Goal: Task Accomplishment & Management: Complete application form

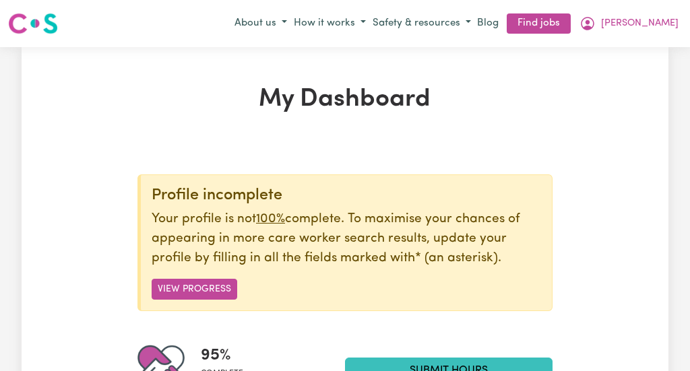
click at [511, 156] on section "Profile incomplete Your profile is not 100% complete. To maximise your chances …" at bounding box center [344, 355] width 415 height 414
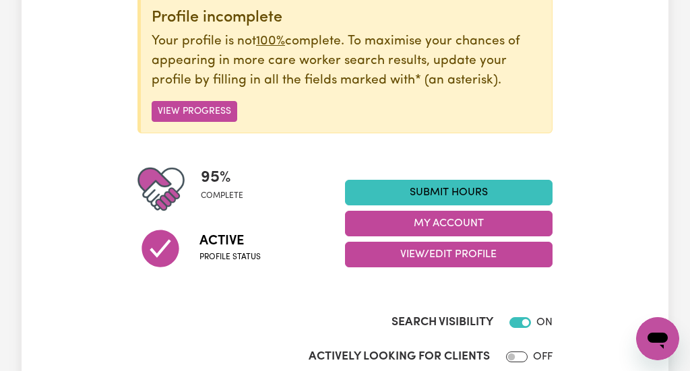
scroll to position [194, 0]
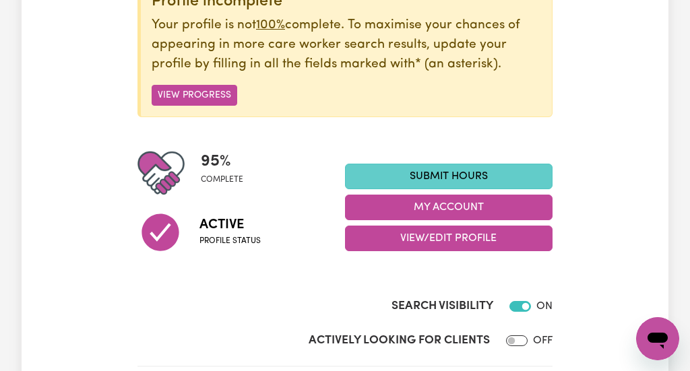
click at [429, 174] on link "Submit Hours" at bounding box center [449, 177] width 208 height 26
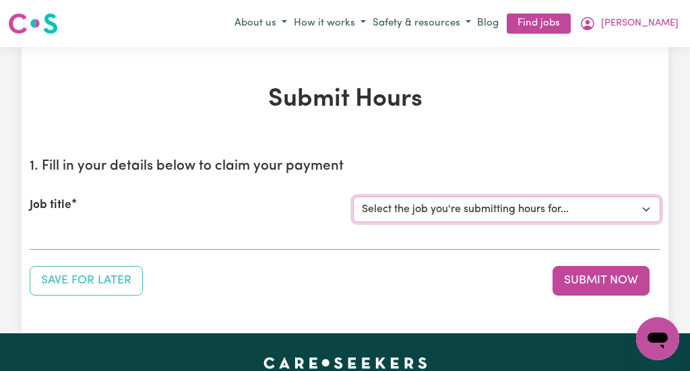
click at [405, 204] on select "Select the job you're submitting hours for... [[PERSON_NAME]] [DEMOGRAPHIC_DATA…" at bounding box center [506, 210] width 307 height 26
select select "13254"
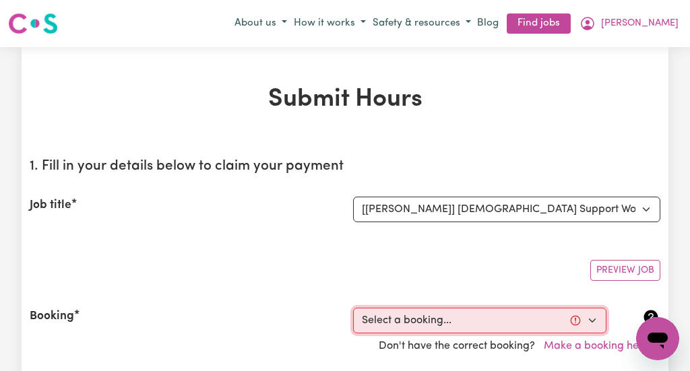
click at [592, 321] on select "Select a booking... [DATE] 10:00am to 01:00pm (RECURRING) [DATE] 10:00am to 01:…" at bounding box center [479, 321] width 253 height 26
select select "352004"
type input "[DATE]"
type input "26"
type input "9"
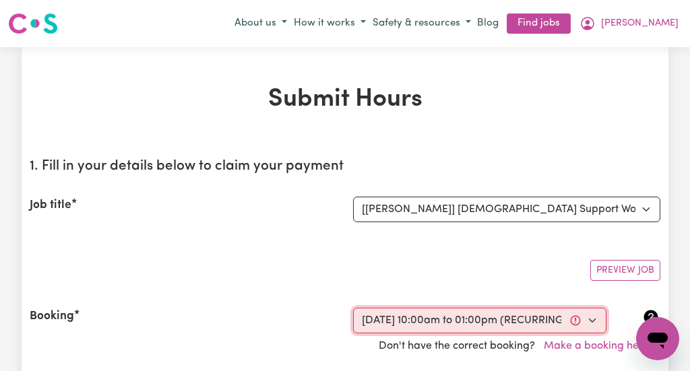
type input "2025"
type input "10:00"
type input "10"
type input "0"
select select "am"
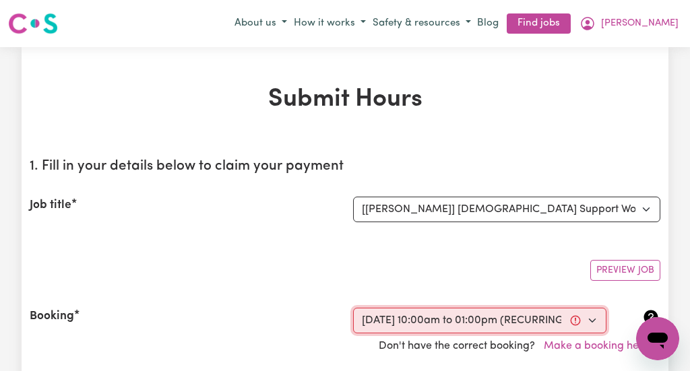
type input "13:00"
type input "1"
type input "0"
select select "pm"
select select "44-Weekday"
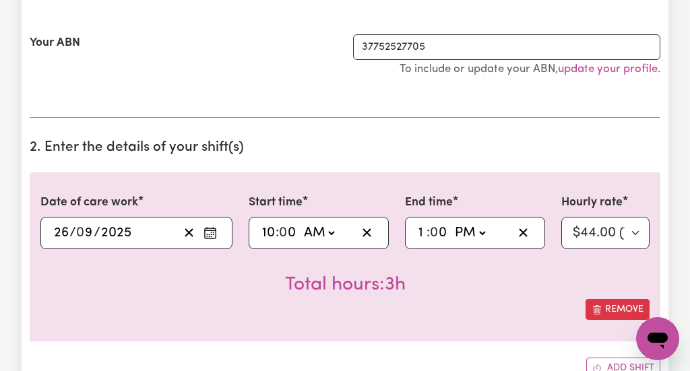
scroll to position [367, 0]
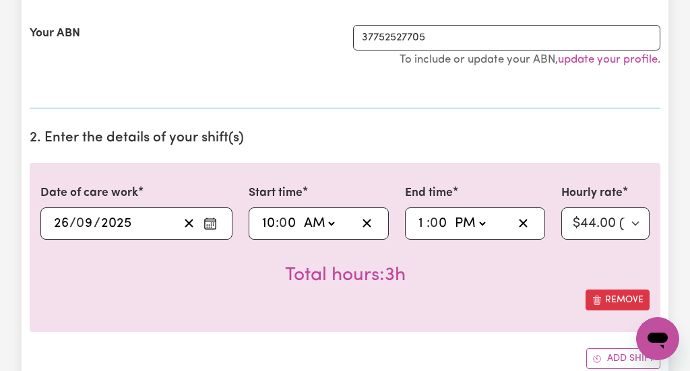
click at [274, 219] on input "10" at bounding box center [268, 224] width 14 height 20
type input "1"
type input "11:00"
type input "11"
click at [422, 224] on input "1" at bounding box center [422, 224] width 9 height 20
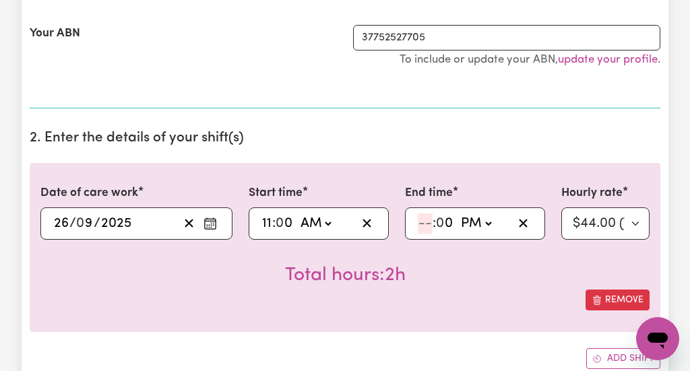
type input "14:00"
type input "2"
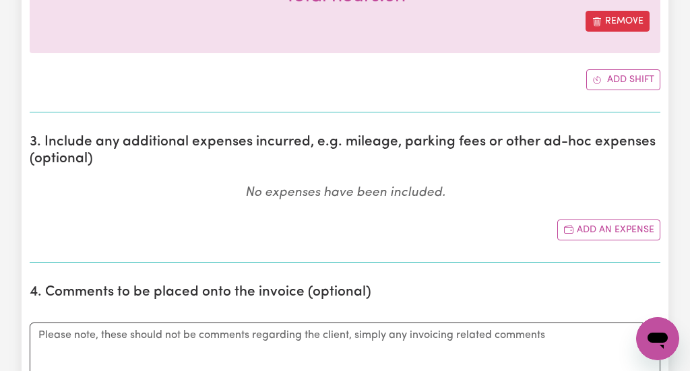
scroll to position [647, 0]
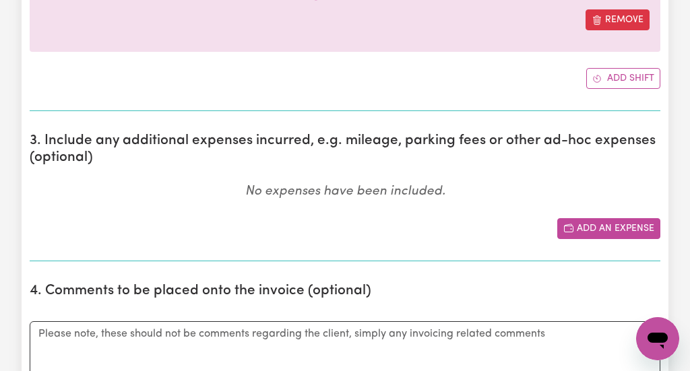
click at [610, 227] on button "Add an expense" at bounding box center [608, 228] width 103 height 21
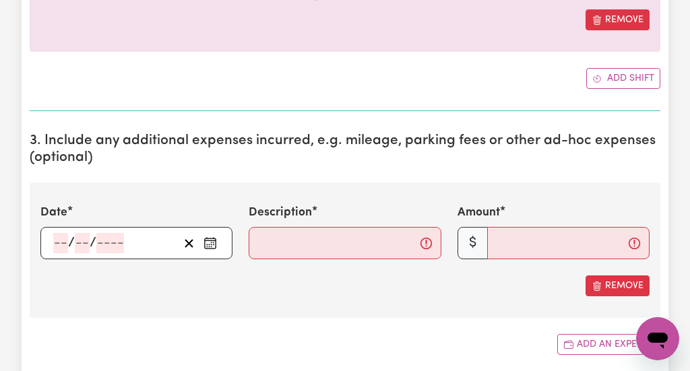
click at [208, 243] on icon "Enter the date of expense" at bounding box center [209, 242] width 13 height 13
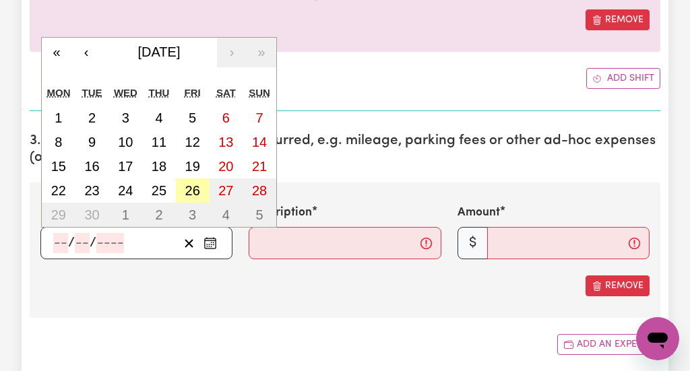
click at [186, 189] on abbr "26" at bounding box center [192, 190] width 15 height 15
type input "[DATE]"
type input "26"
type input "9"
type input "2025"
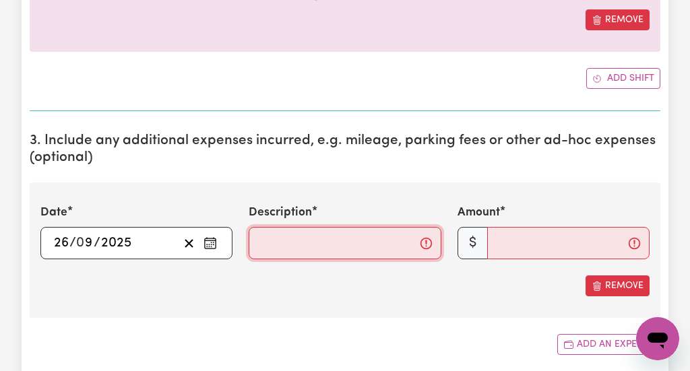
click at [259, 245] on input "Description" at bounding box center [345, 243] width 192 height 32
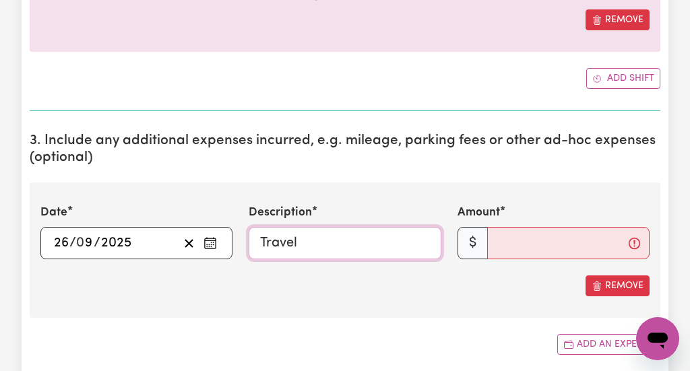
type input "Travel"
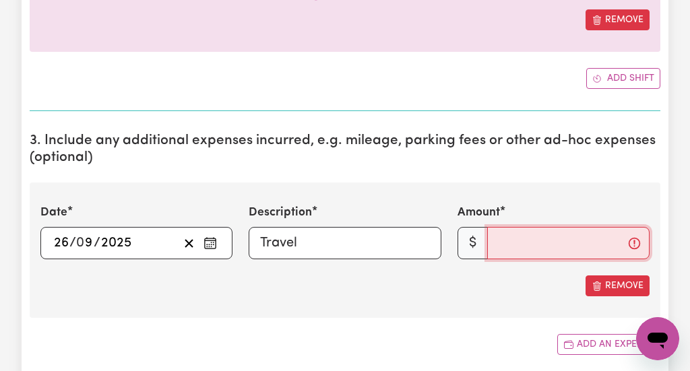
click at [500, 249] on input "Amount" at bounding box center [568, 243] width 162 height 32
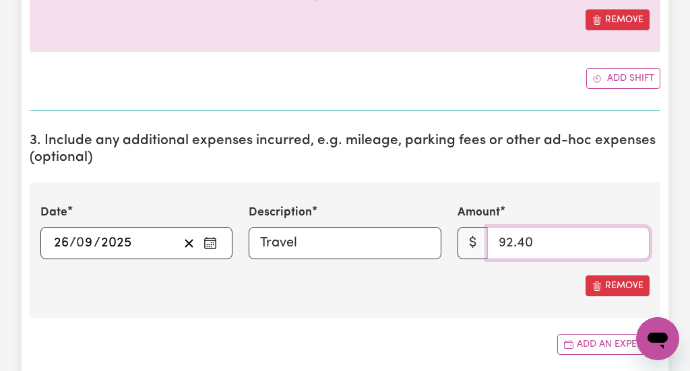
type input "92.40"
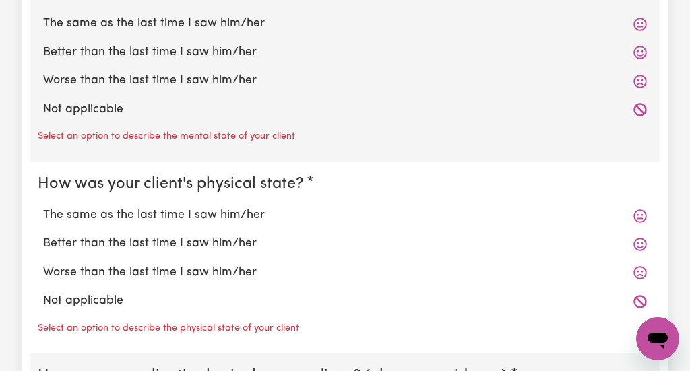
scroll to position [1294, 0]
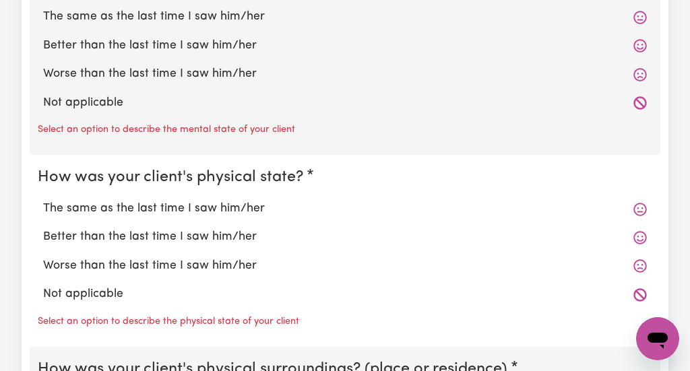
click at [197, 17] on label "The same as the last time I saw him/her" at bounding box center [345, 17] width 604 height 18
click at [43, 8] on input "The same as the last time I saw him/her" at bounding box center [42, 7] width 1 height 1
radio input "true"
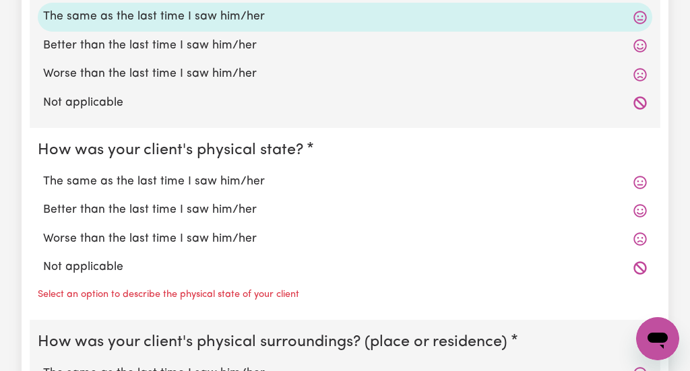
click at [187, 177] on label "The same as the last time I saw him/her" at bounding box center [345, 182] width 604 height 18
click at [43, 173] on input "The same as the last time I saw him/her" at bounding box center [42, 172] width 1 height 1
radio input "true"
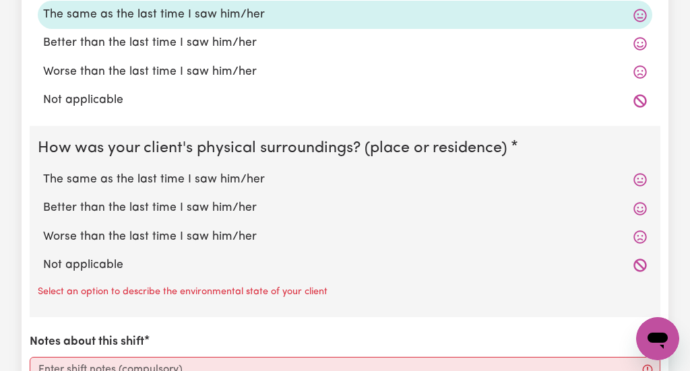
scroll to position [1466, 0]
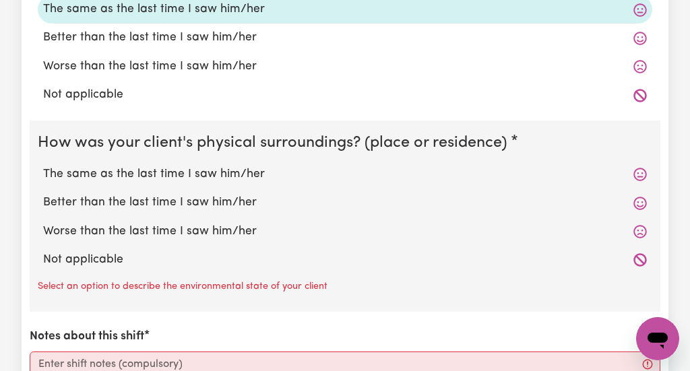
click at [257, 172] on label "The same as the last time I saw him/her" at bounding box center [345, 175] width 604 height 18
click at [43, 166] on input "The same as the last time I saw him/her" at bounding box center [42, 165] width 1 height 1
radio input "true"
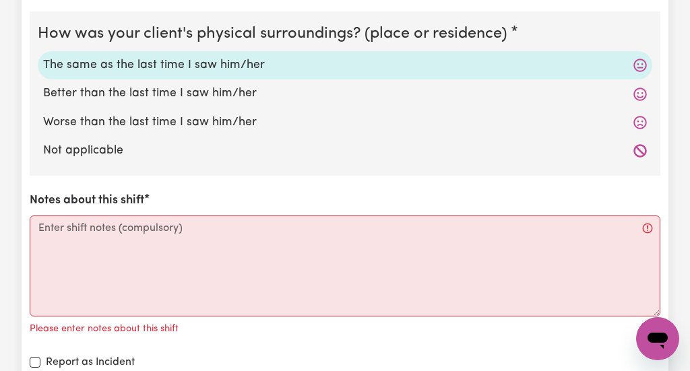
scroll to position [1617, 0]
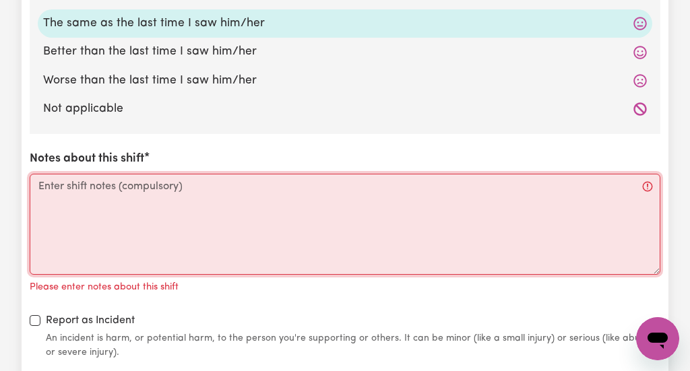
click at [39, 188] on textarea "Notes about this shift" at bounding box center [345, 224] width 631 height 101
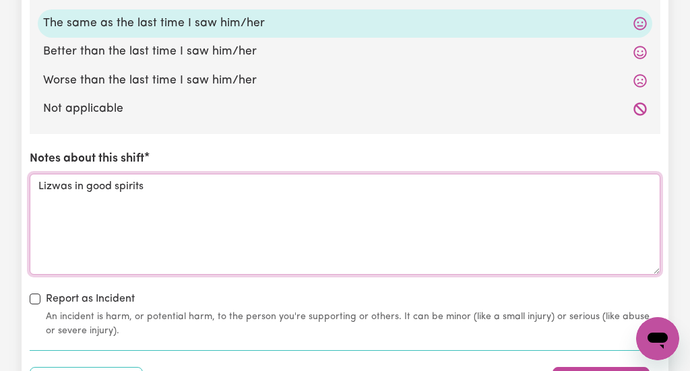
click at [51, 187] on textarea "Lizwas in good spirits" at bounding box center [345, 224] width 631 height 101
click at [156, 183] on textarea "[PERSON_NAME] was in good spirits" at bounding box center [345, 224] width 631 height 101
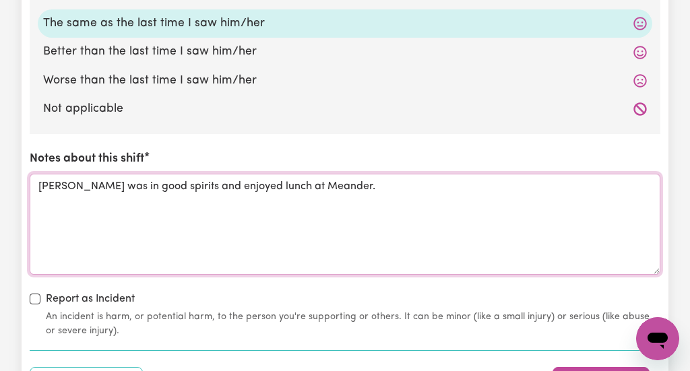
type textarea "[PERSON_NAME] was in good spirits and enjoyed lunch at Meander."
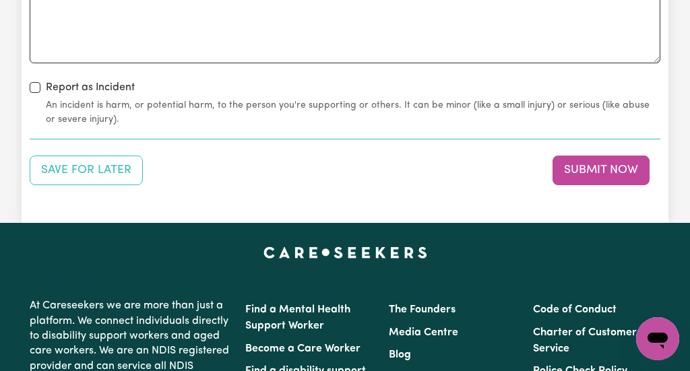
scroll to position [1833, 0]
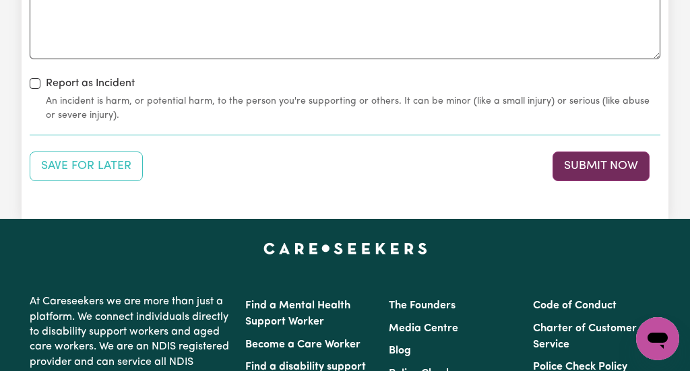
click at [597, 160] on button "Submit Now" at bounding box center [600, 167] width 97 height 30
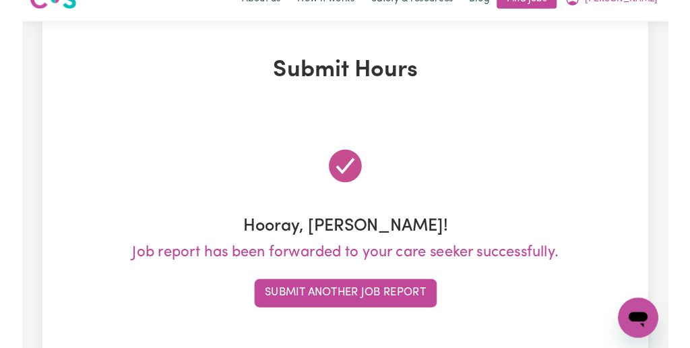
scroll to position [0, 0]
